Goal: Information Seeking & Learning: Learn about a topic

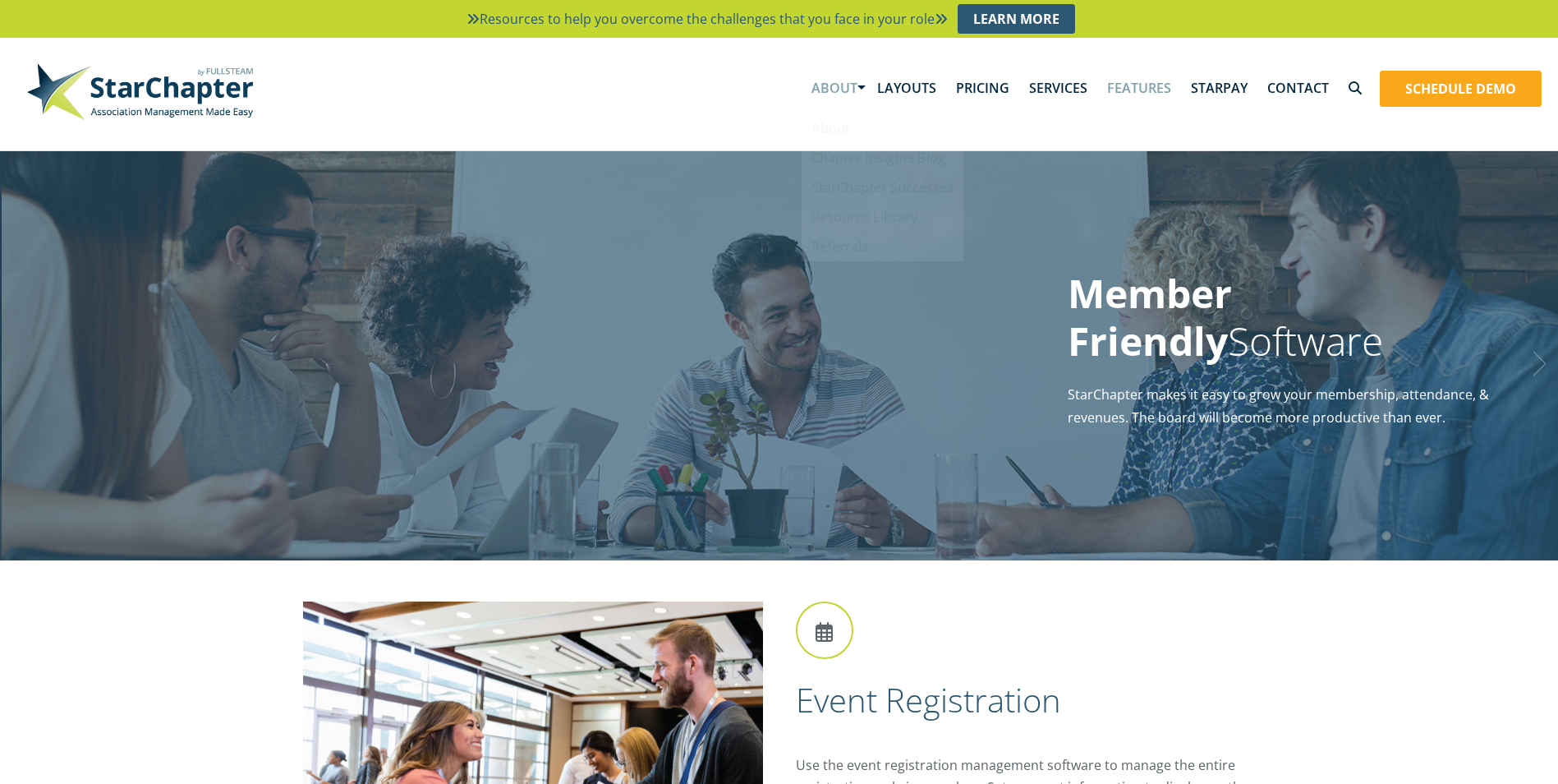
click at [860, 87] on link "About" at bounding box center [834, 87] width 66 height 51
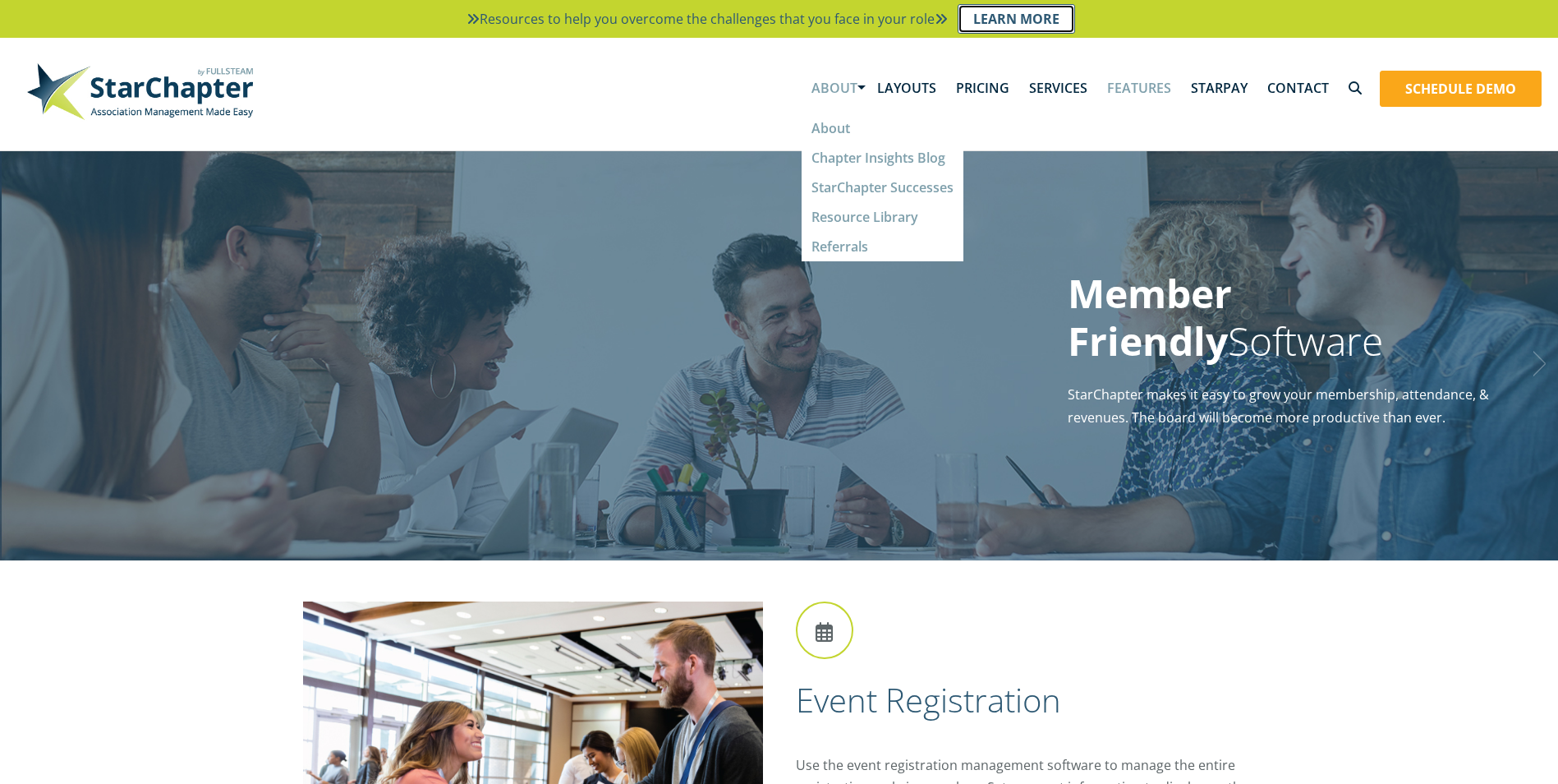
click at [982, 17] on link "Learn More" at bounding box center [1017, 18] width 118 height 29
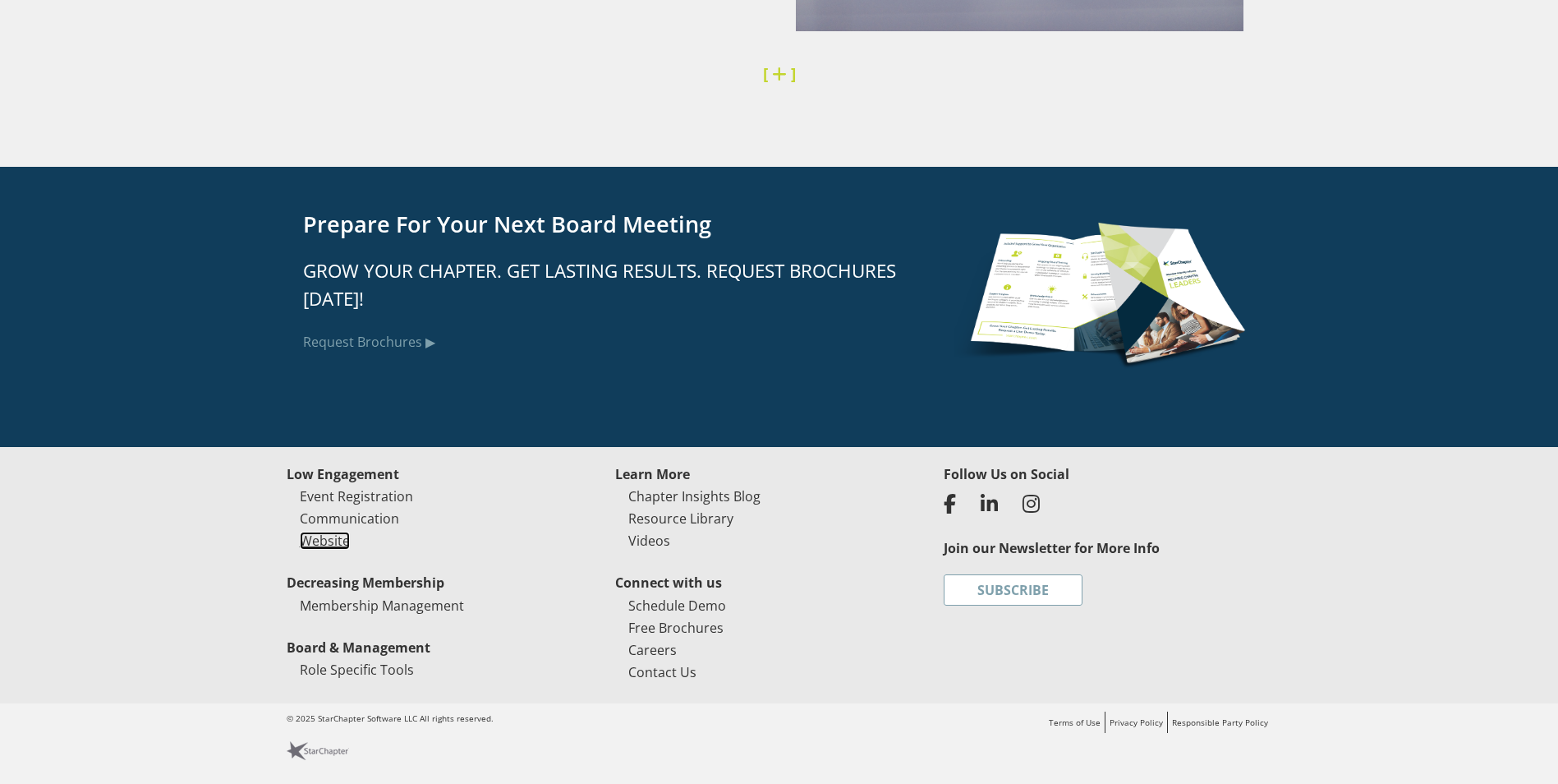
click at [315, 544] on link "Website" at bounding box center [325, 540] width 50 height 18
